Goal: Task Accomplishment & Management: Manage account settings

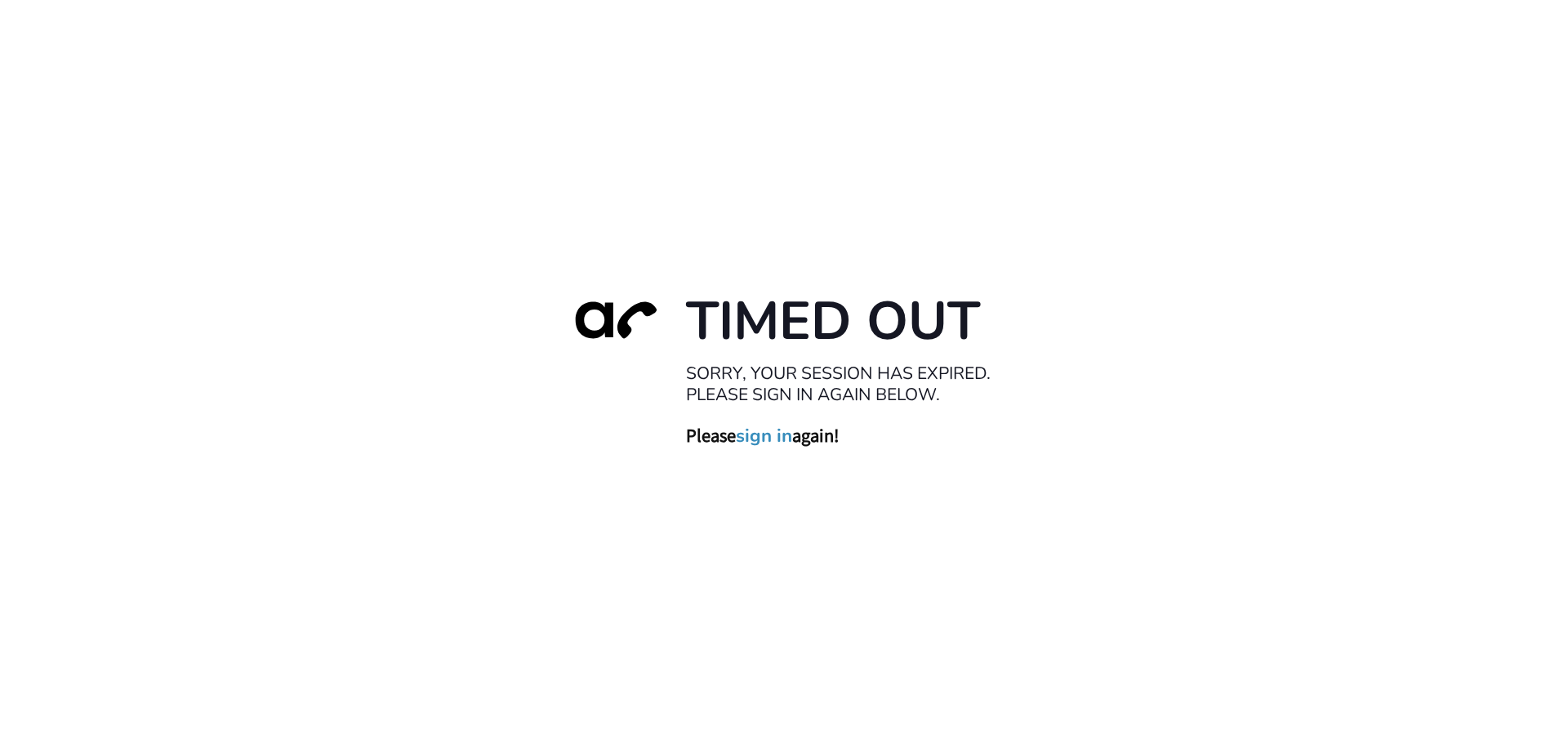
click at [776, 437] on link "sign in" at bounding box center [764, 435] width 57 height 23
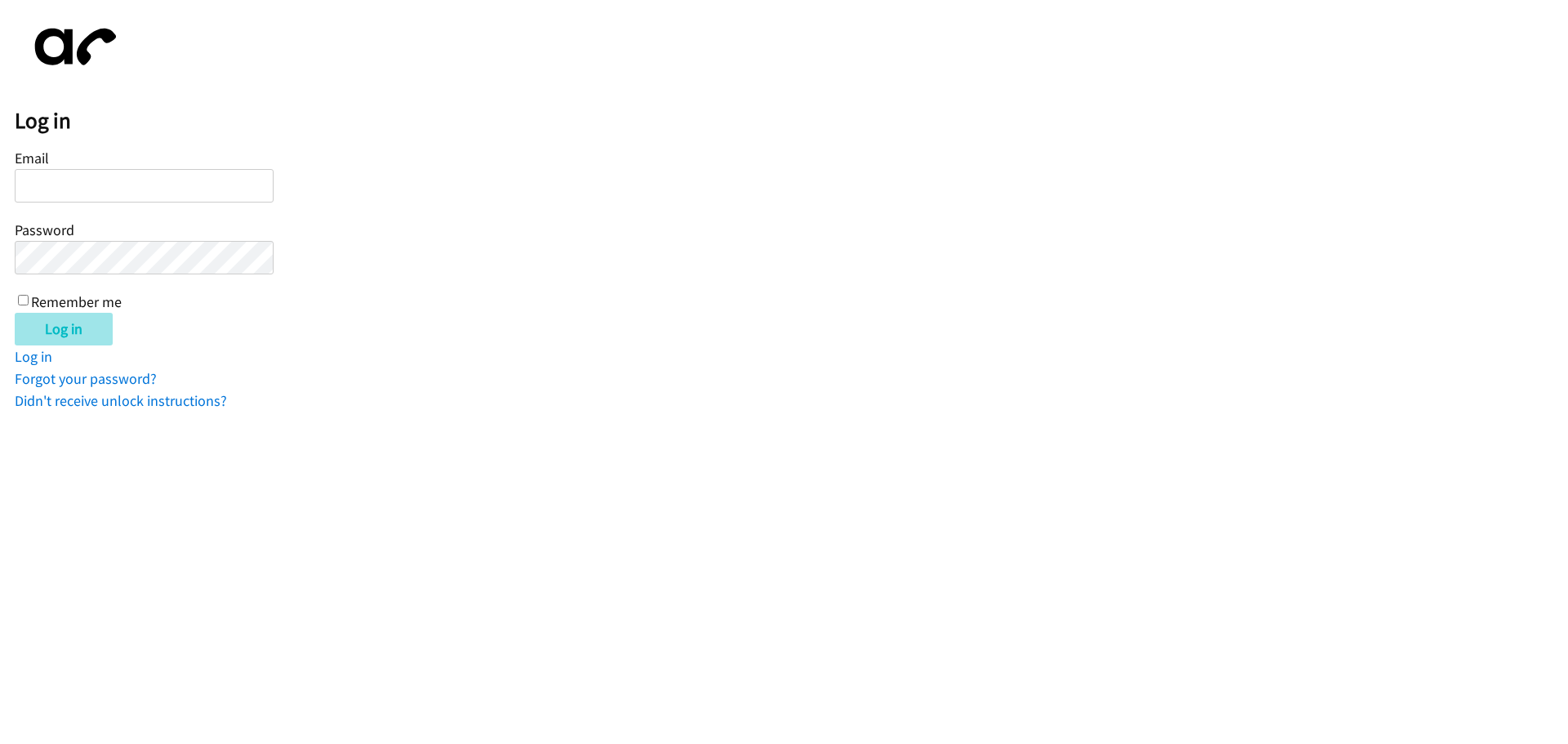
type input "[EMAIL_ADDRESS][DOMAIN_NAME]"
click at [81, 325] on input "Log in" at bounding box center [63, 329] width 98 height 33
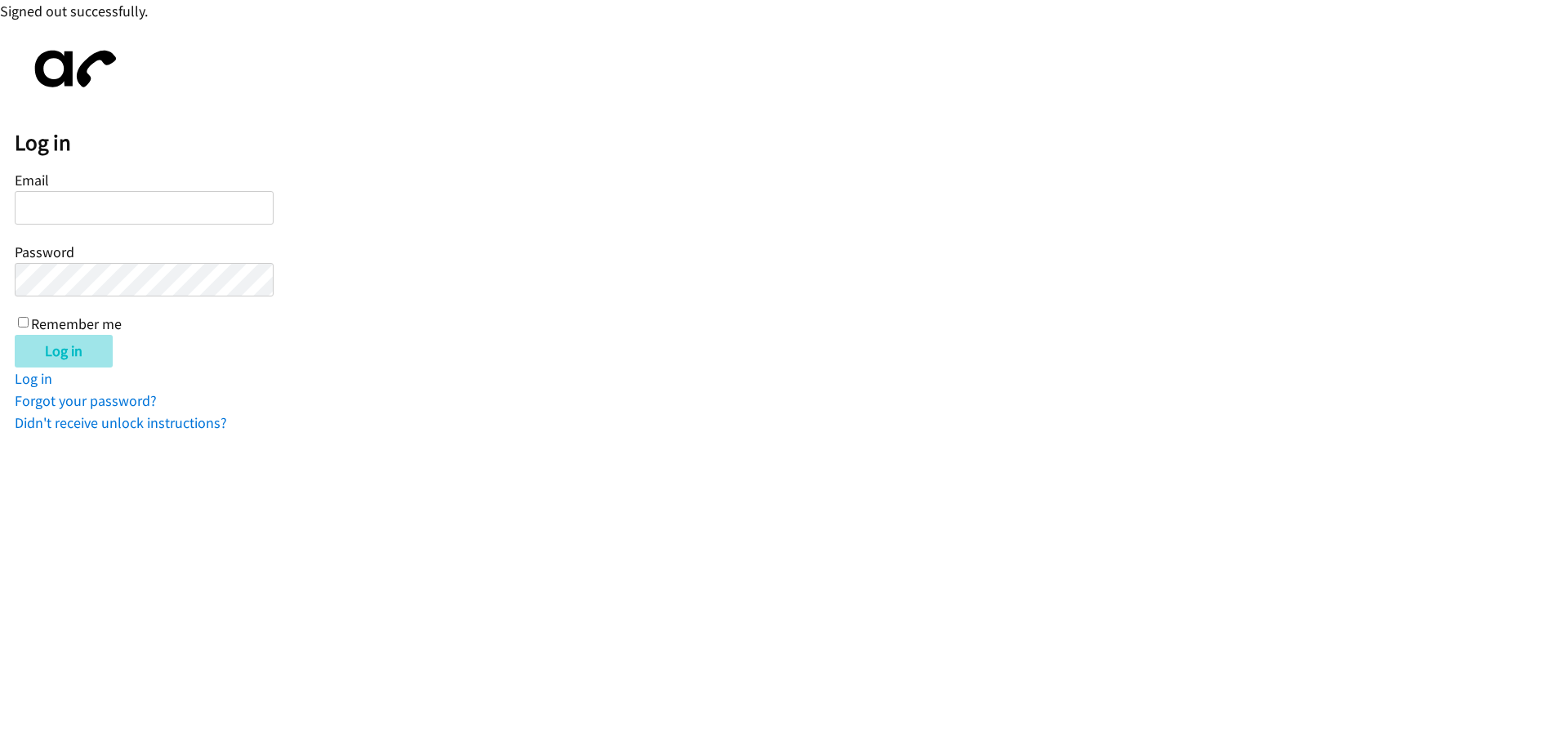
type input "[EMAIL_ADDRESS][DOMAIN_NAME]"
click at [93, 362] on input "Log in" at bounding box center [63, 351] width 98 height 33
